Goal: Information Seeking & Learning: Check status

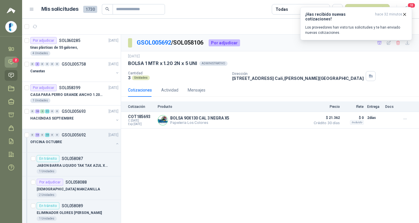
click at [10, 59] on icon at bounding box center [11, 62] width 6 height 6
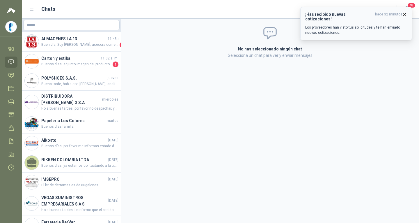
click at [404, 15] on icon "button" at bounding box center [405, 14] width 2 height 2
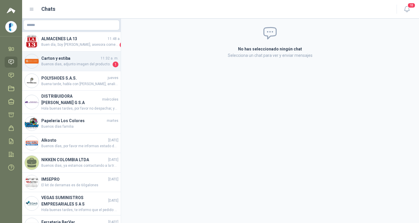
click at [66, 62] on span "Buenos dias, adjunto imagen del producto." at bounding box center [76, 64] width 70 height 6
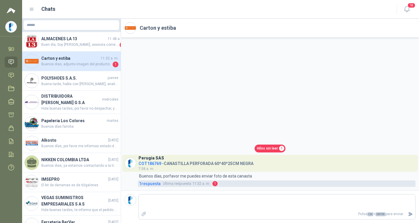
click at [152, 184] on span "1 respuesta" at bounding box center [150, 183] width 22 height 6
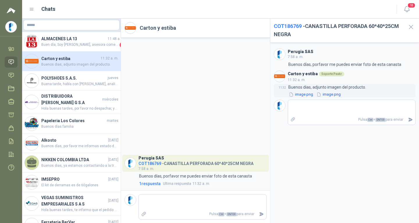
click at [306, 93] on button "image.png" at bounding box center [300, 94] width 25 height 6
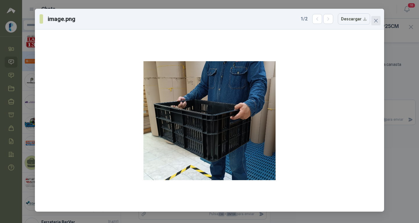
click at [376, 18] on icon "close" at bounding box center [376, 20] width 5 height 5
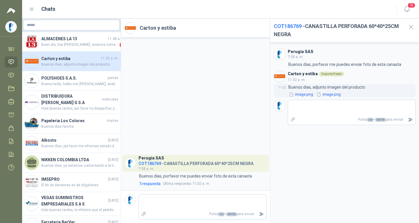
click at [331, 94] on button "image.png" at bounding box center [328, 94] width 25 height 6
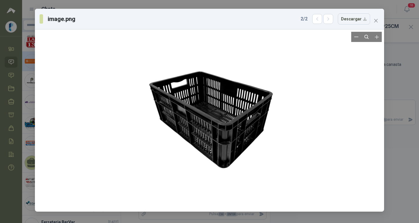
click at [215, 115] on div at bounding box center [209, 120] width 147 height 177
drag, startPoint x: 378, startPoint y: 22, endPoint x: 363, endPoint y: 20, distance: 15.0
click at [378, 22] on span "Close" at bounding box center [375, 20] width 9 height 5
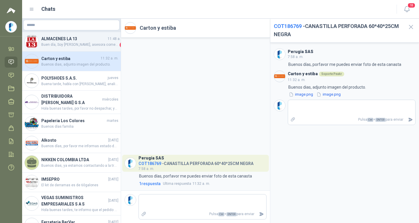
click at [53, 38] on h4 "ALMACENES LA 13" at bounding box center [73, 39] width 65 height 6
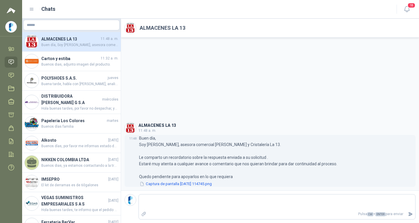
click at [160, 184] on button "Captura de pantalla [DATE] 114745.png" at bounding box center [175, 184] width 73 height 6
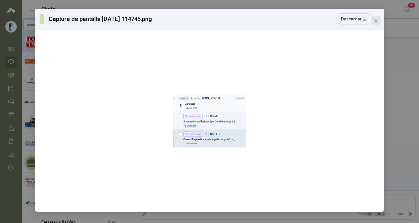
click at [377, 21] on icon "close" at bounding box center [376, 20] width 5 height 5
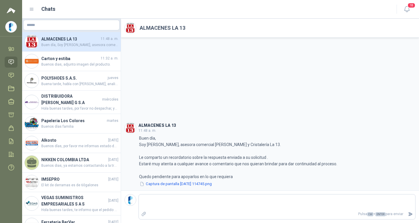
click at [13, 62] on icon at bounding box center [11, 62] width 6 height 6
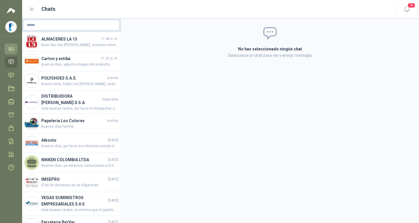
click at [14, 47] on icon at bounding box center [11, 49] width 6 height 6
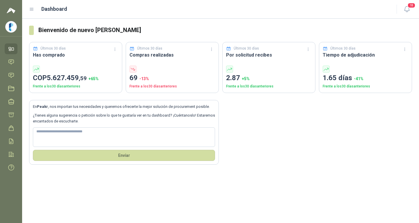
drag, startPoint x: 24, startPoint y: 10, endPoint x: 30, endPoint y: 8, distance: 6.9
click at [26, 10] on header "Dashboard 18" at bounding box center [220, 9] width 397 height 19
click at [30, 8] on icon at bounding box center [31, 9] width 5 height 5
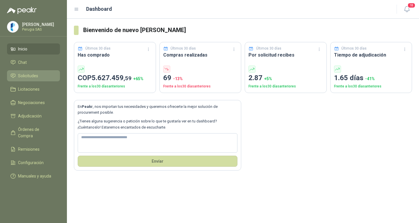
click at [29, 76] on span "Solicitudes" at bounding box center [28, 75] width 20 height 6
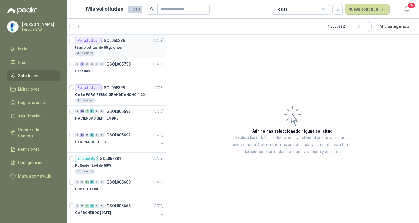
click at [126, 49] on div "tinas plásticas de 55 galones," at bounding box center [119, 47] width 88 height 7
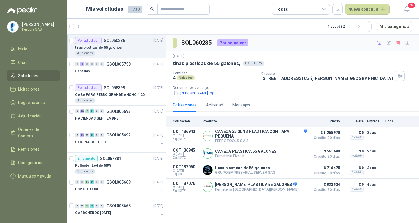
click at [123, 45] on div "tinas plásticas de 55 galones," at bounding box center [119, 47] width 88 height 7
click at [105, 70] on div "Canastas" at bounding box center [117, 71] width 84 height 7
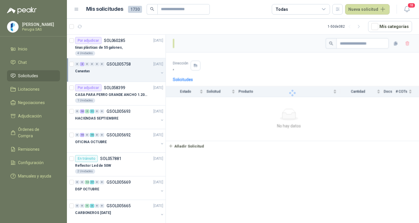
click at [105, 70] on div "Canastas" at bounding box center [117, 71] width 84 height 7
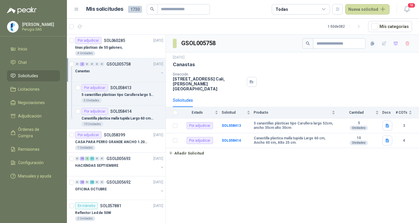
click at [117, 66] on p "GSOL005758" at bounding box center [119, 64] width 24 height 4
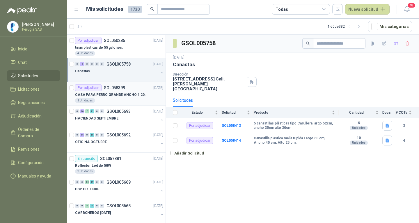
click at [118, 89] on p "SOL058399" at bounding box center [114, 88] width 21 height 4
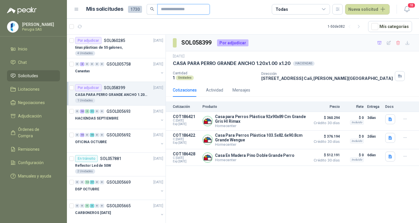
click at [171, 7] on input "text" at bounding box center [181, 9] width 41 height 10
type input "*******"
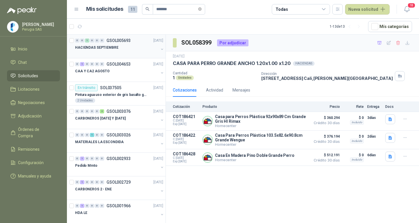
click at [134, 47] on div "HACIENDAS SEPTIEMBRE" at bounding box center [117, 47] width 84 height 7
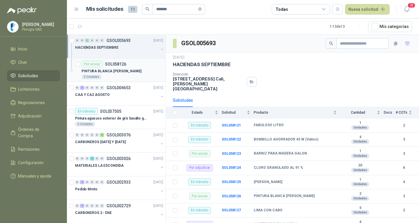
click at [118, 73] on p "PINTURA BLANCA [PERSON_NAME]" at bounding box center [111, 71] width 60 height 6
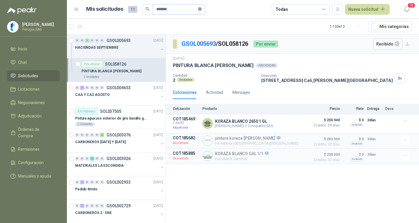
click at [202, 8] on icon "close-circle" at bounding box center [199, 8] width 3 height 3
click at [116, 42] on div at bounding box center [116, 130] width 99 height 190
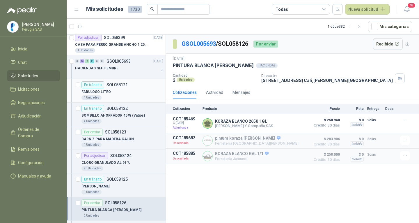
scroll to position [58, 0]
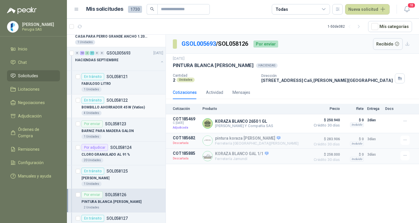
click at [122, 116] on article "En tránsito SOL058122 BOMBILLO AHORRADOR 45 W (Vatios) 4 Unidades" at bounding box center [116, 106] width 99 height 24
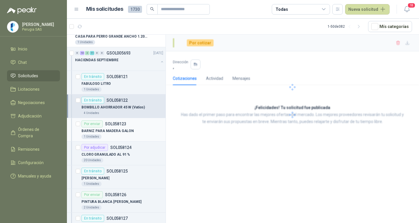
click at [119, 129] on p "BARNIZ PARA MADERA GALON" at bounding box center [107, 131] width 52 height 6
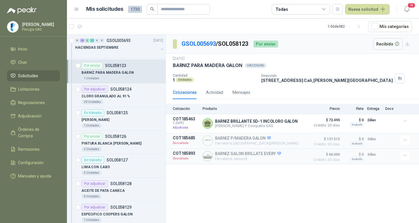
scroll to position [145, 0]
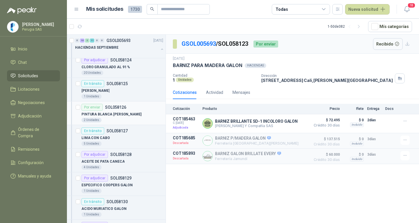
click at [112, 119] on div "2 Unidades" at bounding box center [122, 120] width 82 height 5
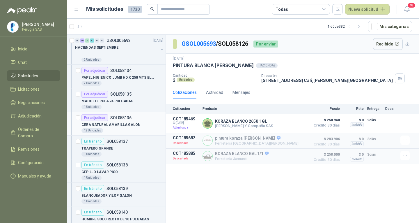
scroll to position [320, 0]
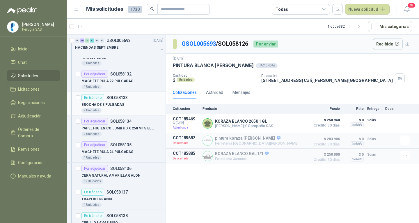
click at [108, 114] on article "En tránsito SOL058133 BROCHA DE 3 PULGADAS 2 Unidades" at bounding box center [116, 104] width 99 height 24
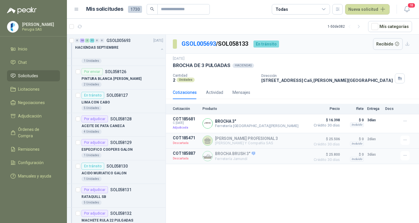
scroll to position [145, 0]
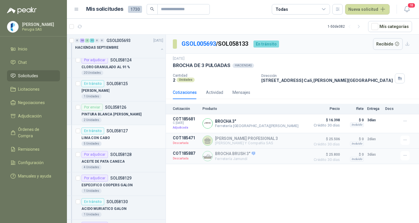
click at [123, 134] on div "En tránsito SOL058127" at bounding box center [104, 130] width 46 height 7
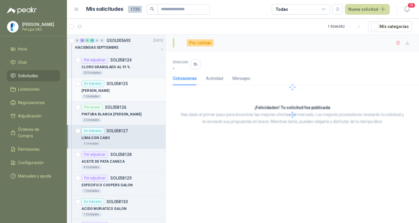
click at [115, 88] on div "[PERSON_NAME]" at bounding box center [122, 90] width 82 height 7
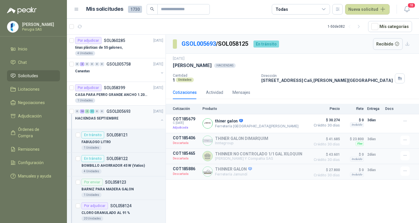
click at [125, 118] on div "HACIENDAS SEPTIEMBRE" at bounding box center [117, 118] width 84 height 7
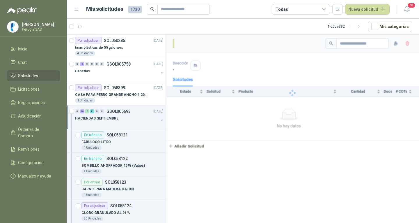
click at [125, 118] on div "HACIENDAS SEPTIEMBRE" at bounding box center [117, 118] width 84 height 7
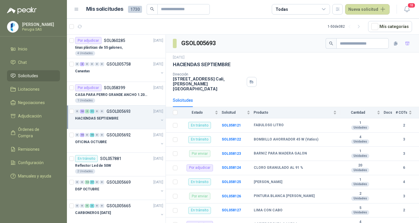
scroll to position [2, 0]
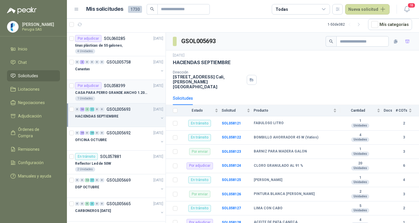
click at [127, 94] on p "CASA PARA PERRO GRANDE ANCHO 1.20x1.00 x1.20" at bounding box center [111, 93] width 72 height 6
